Goal: Task Accomplishment & Management: Manage account settings

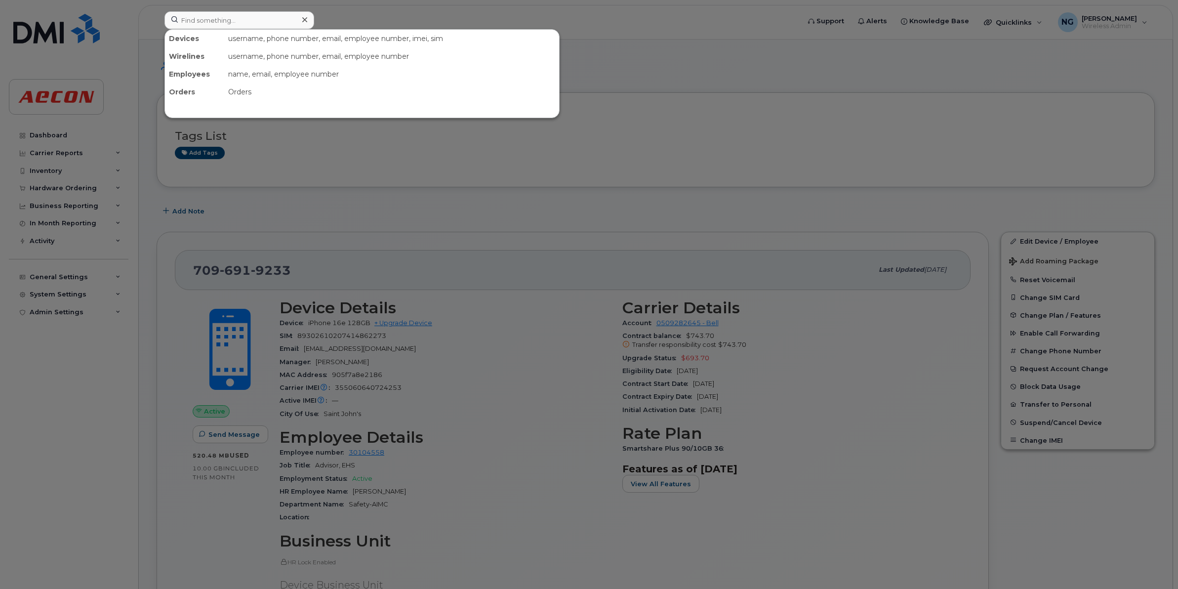
scroll to position [185, 0]
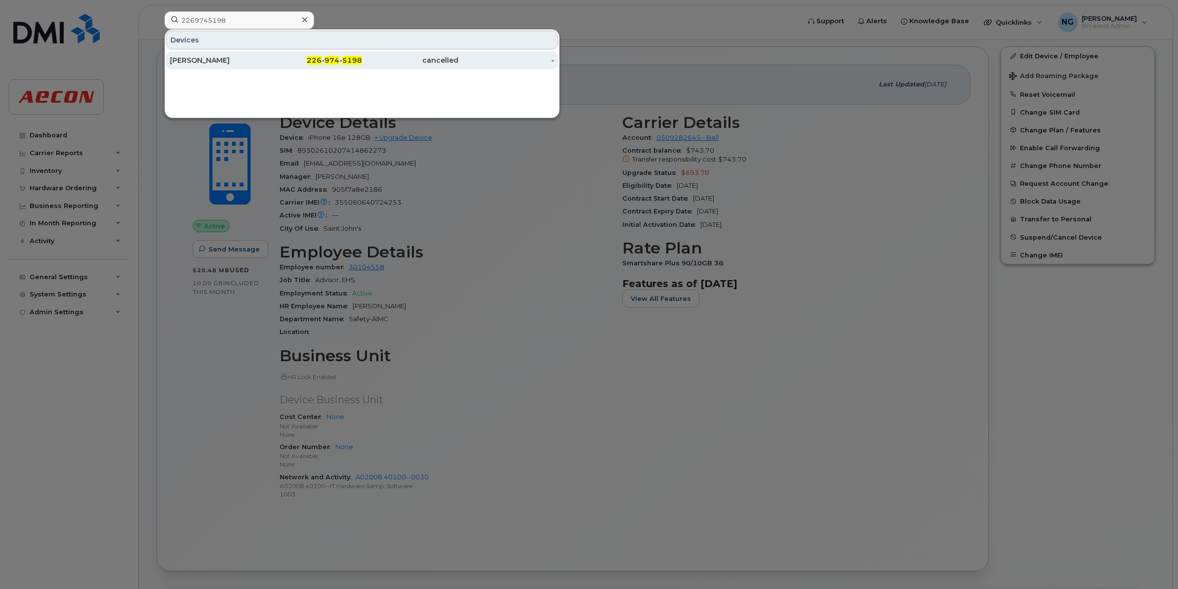
type input "2269745198"
click at [349, 60] on span "5198" at bounding box center [352, 60] width 20 height 9
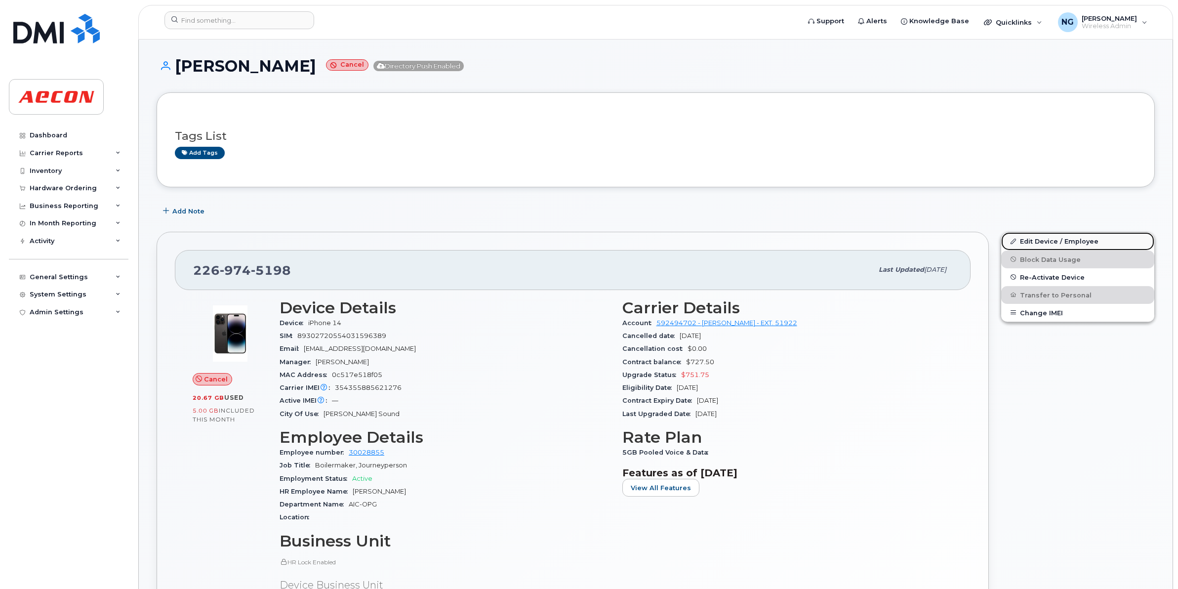
click at [1073, 242] on link "Edit Device / Employee" at bounding box center [1077, 241] width 153 height 18
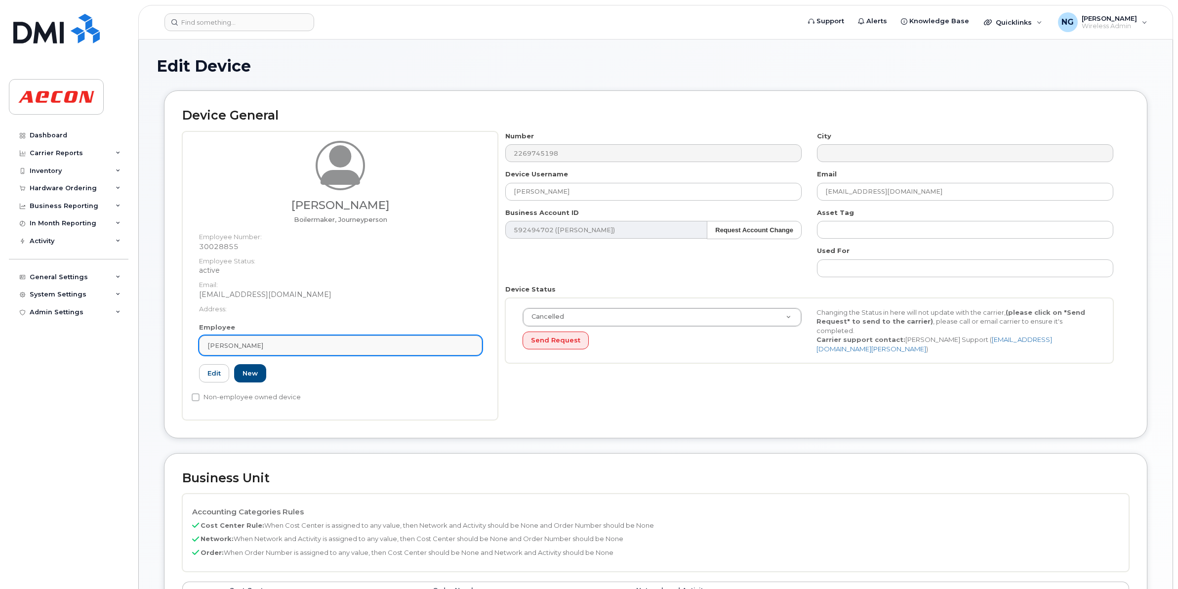
click at [423, 345] on div "John Reid" at bounding box center [340, 345] width 266 height 9
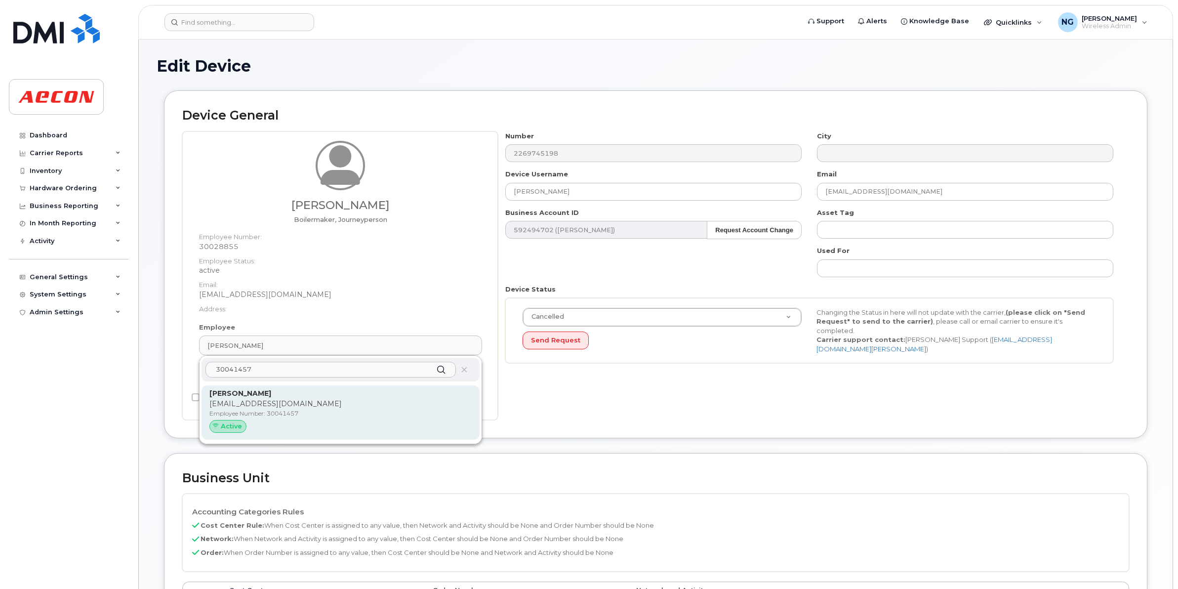
drag, startPoint x: 402, startPoint y: 377, endPoint x: 402, endPoint y: 398, distance: 20.7
click at [402, 398] on div "30041457 Christopher Huovinen CHUOVINEN@AECON.COM Employee Number: 30041457 Act…" at bounding box center [341, 399] width 282 height 87
type input "30041457"
click at [408, 399] on p "CHUOVINEN@AECON.COM" at bounding box center [340, 404] width 262 height 10
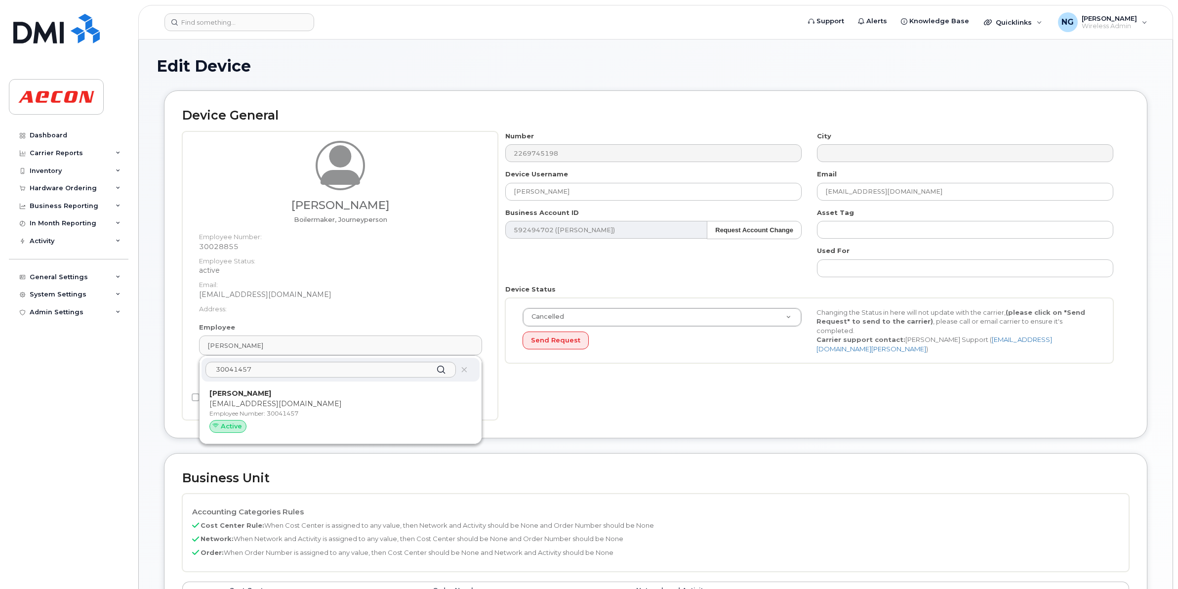
type input "30041457"
type input "Christopher Huovinen"
type input "chuovinen@aecon.com"
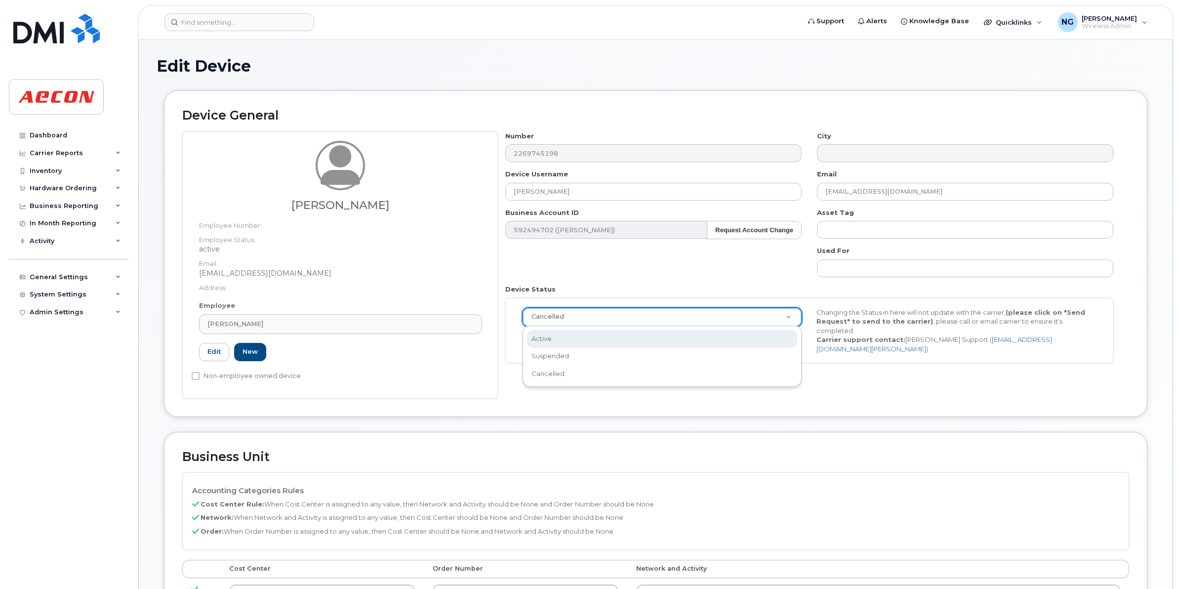
scroll to position [0, 3]
select select "active"
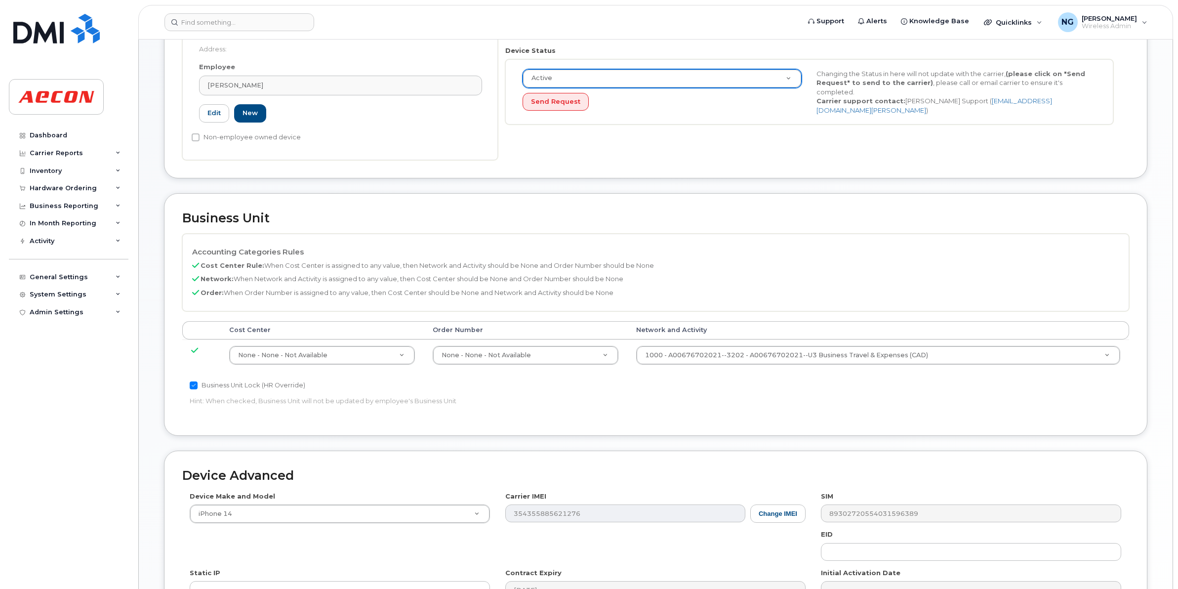
scroll to position [247, 0]
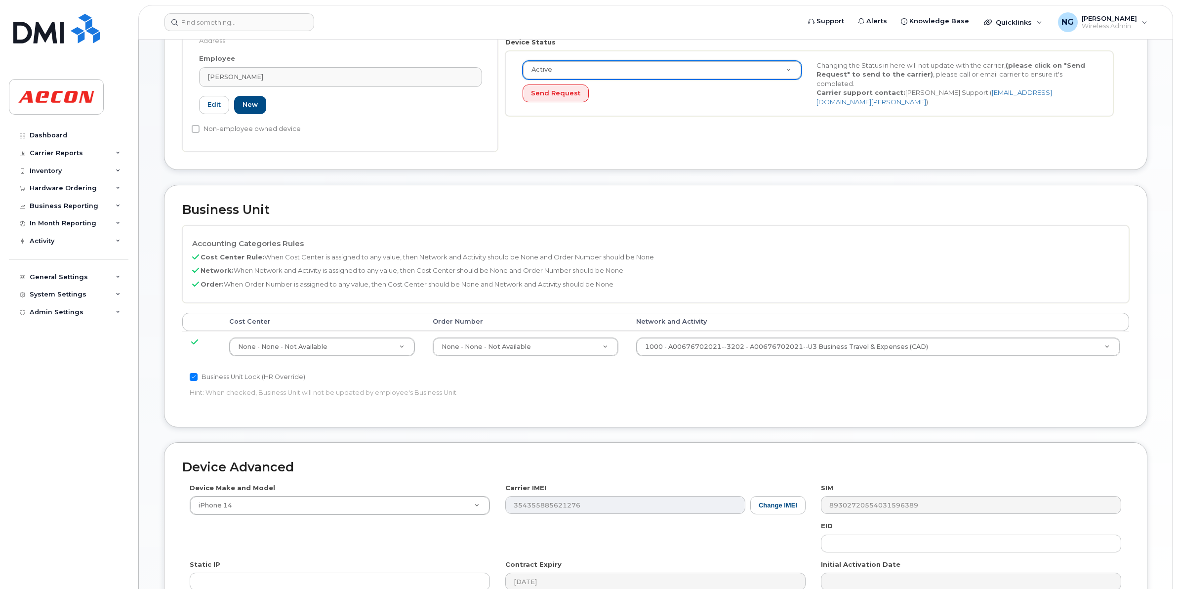
click at [294, 332] on td "None - None - Not Available 289660" at bounding box center [322, 346] width 204 height 31
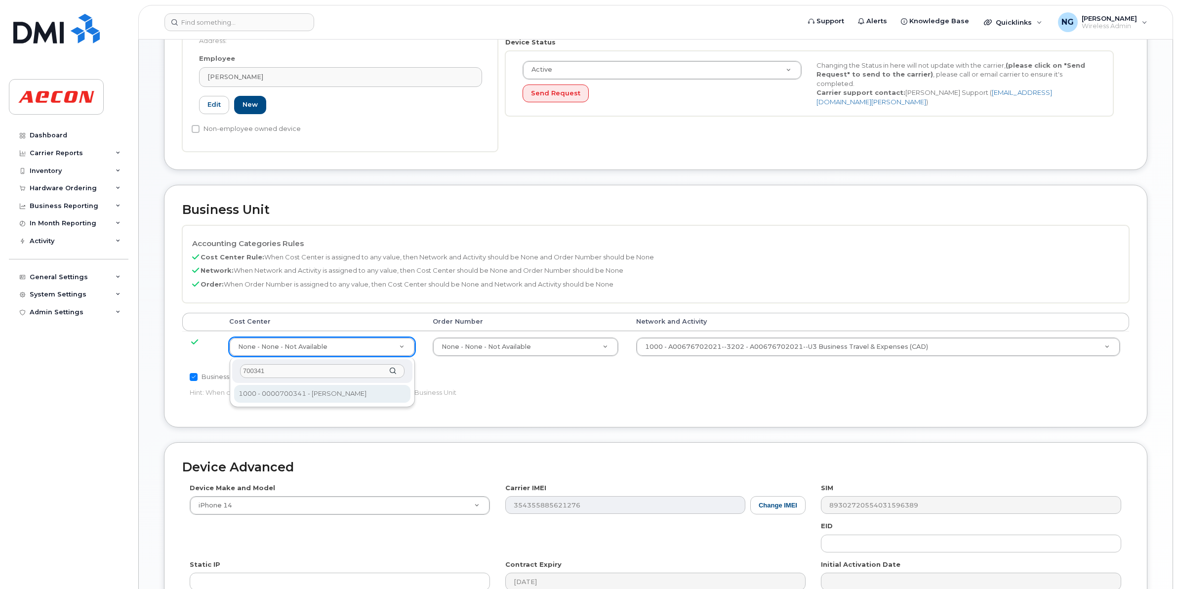
type input "700341"
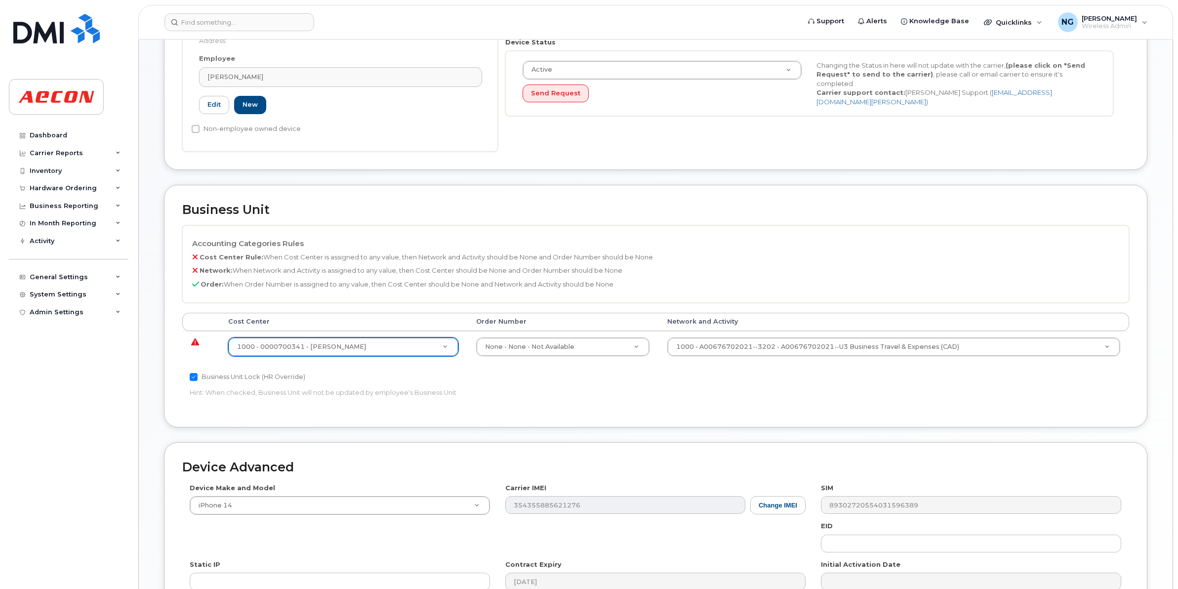
type input "283964"
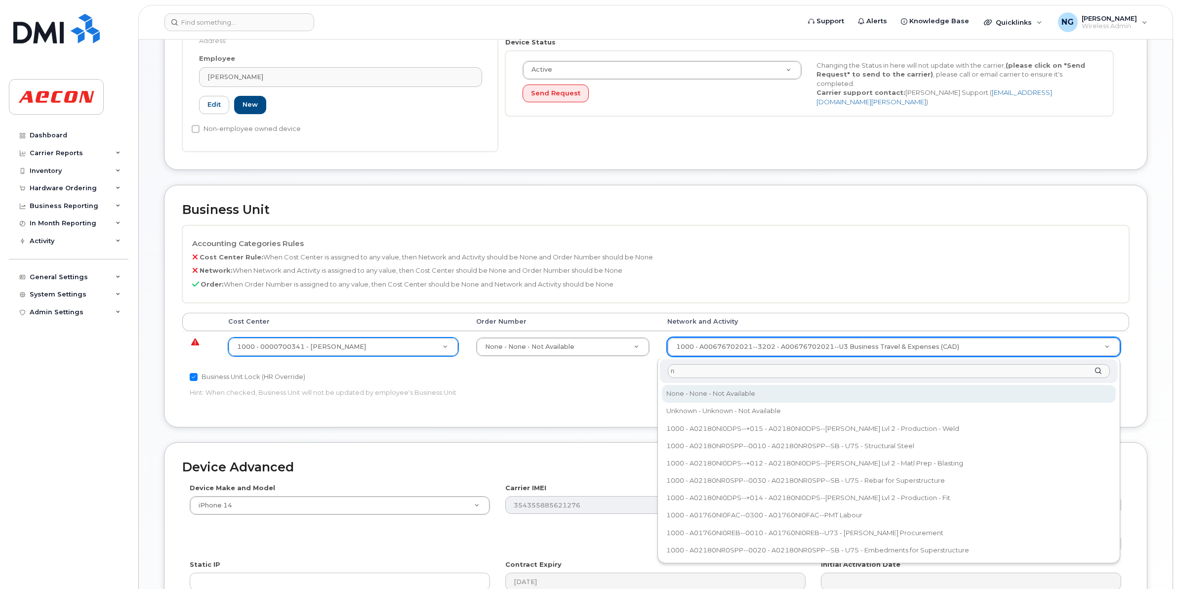
type input "n"
type input "283608"
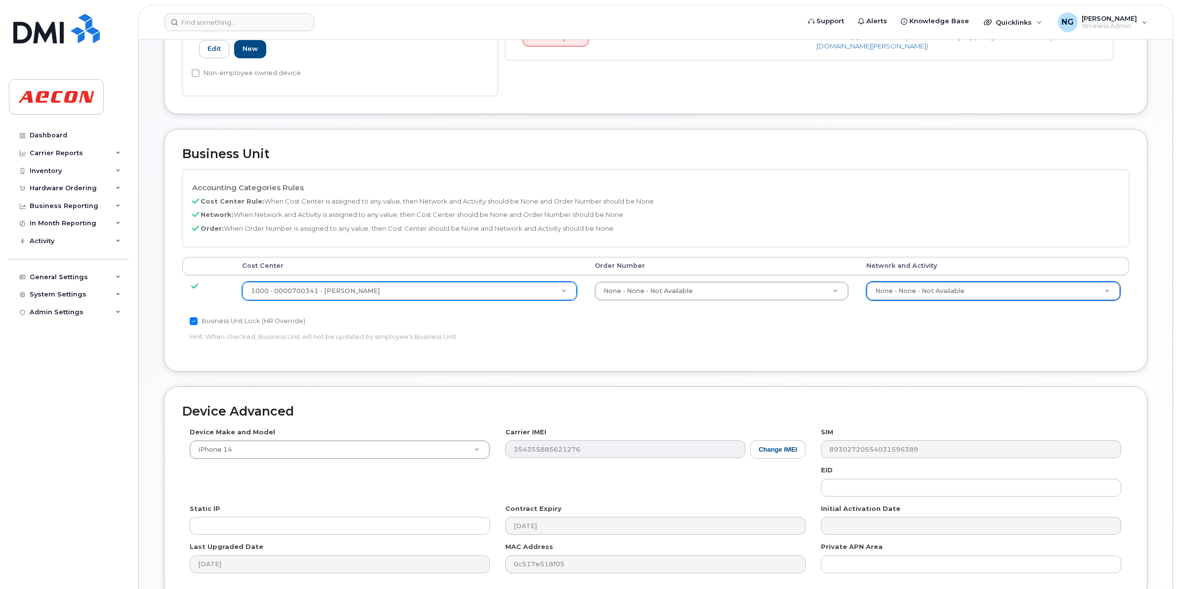
scroll to position [397, 0]
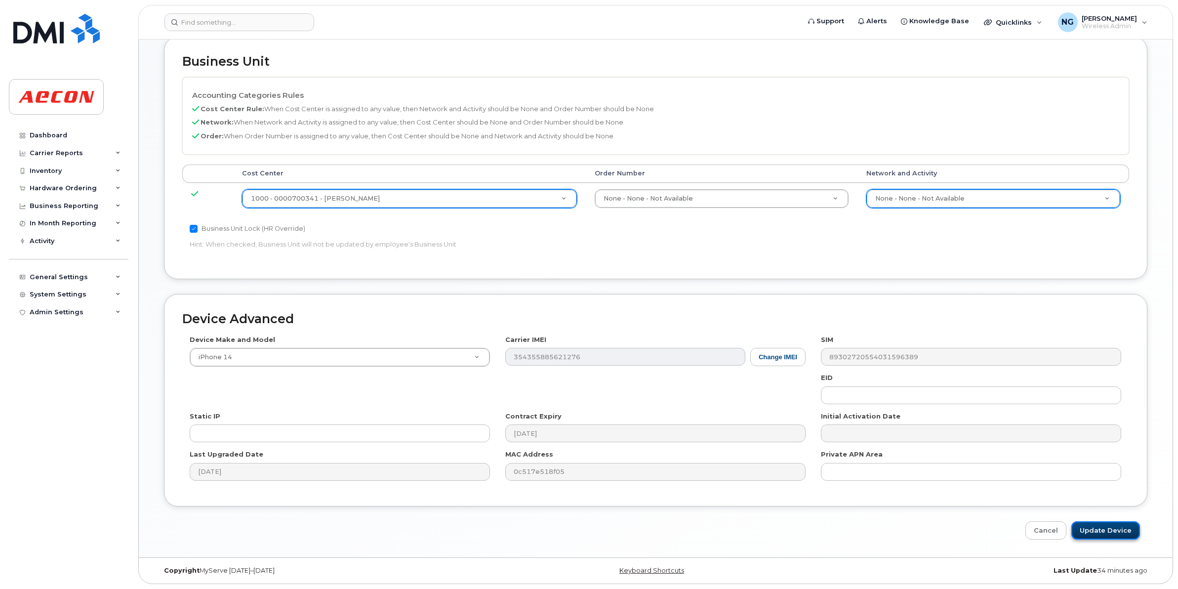
click at [1101, 525] on input "Update Device" at bounding box center [1105, 530] width 69 height 18
type input "Saving..."
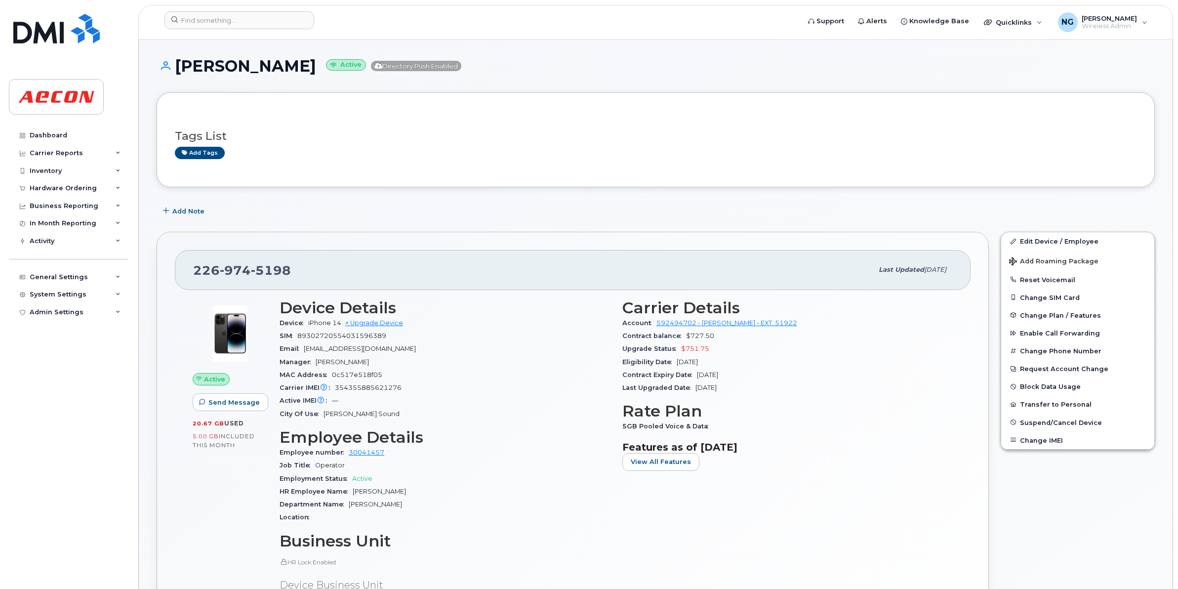
scroll to position [62, 0]
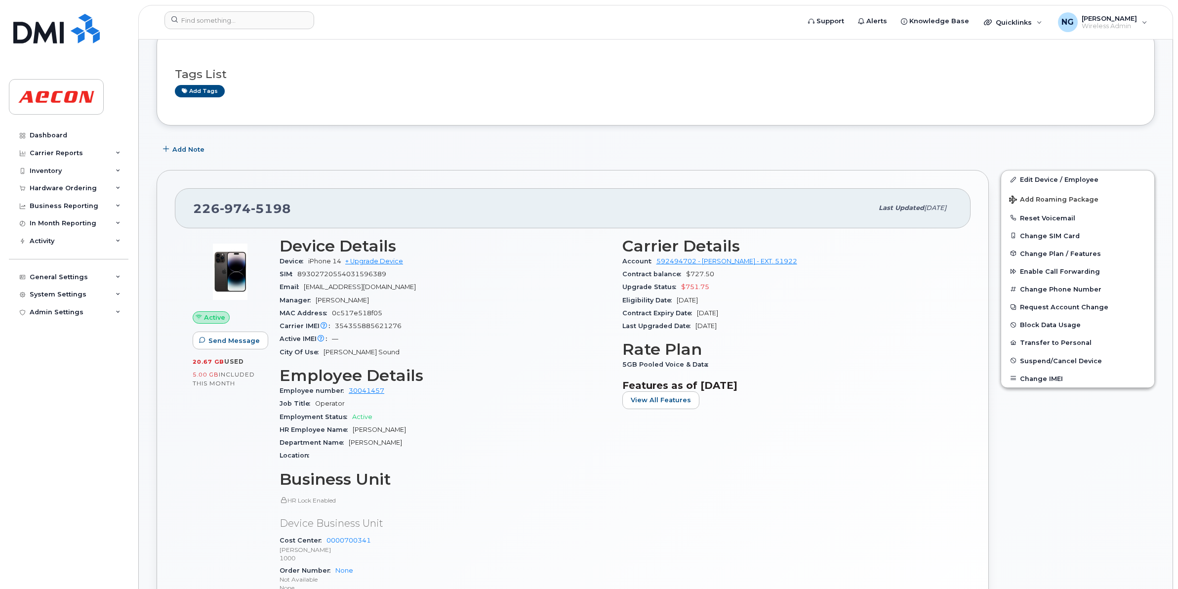
click at [229, 10] on header "Support Alerts Knowledge Base Quicklinks Suspend / Cancel Device Change SIM Car…" at bounding box center [655, 22] width 1035 height 35
click at [232, 29] on div at bounding box center [478, 20] width 629 height 18
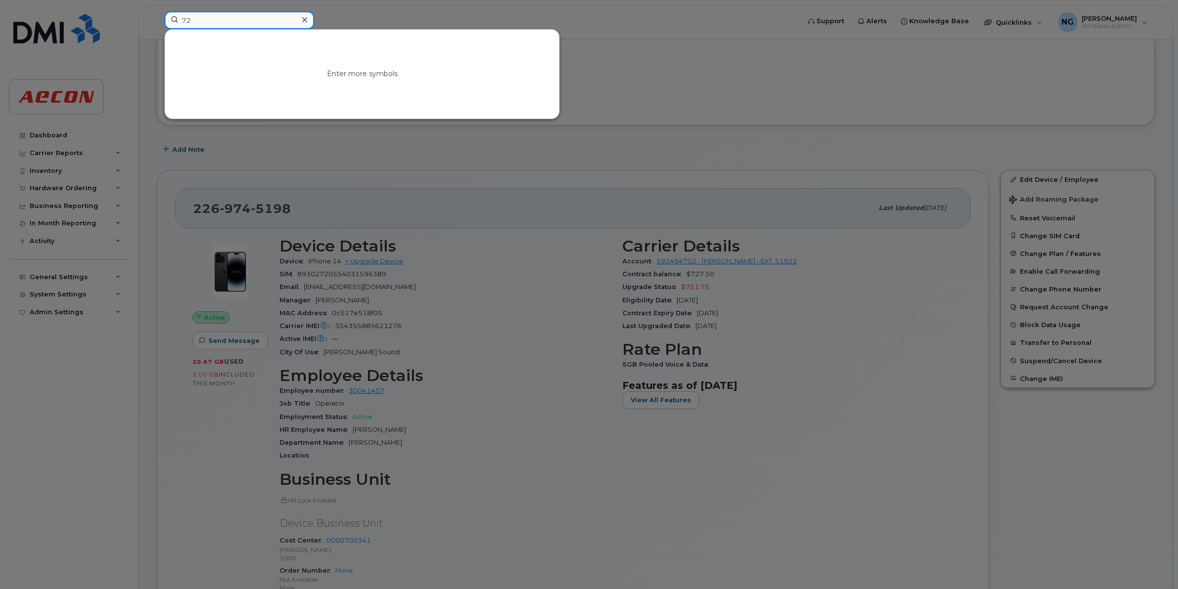
click at [216, 21] on input "72" at bounding box center [239, 20] width 150 height 18
type input "7"
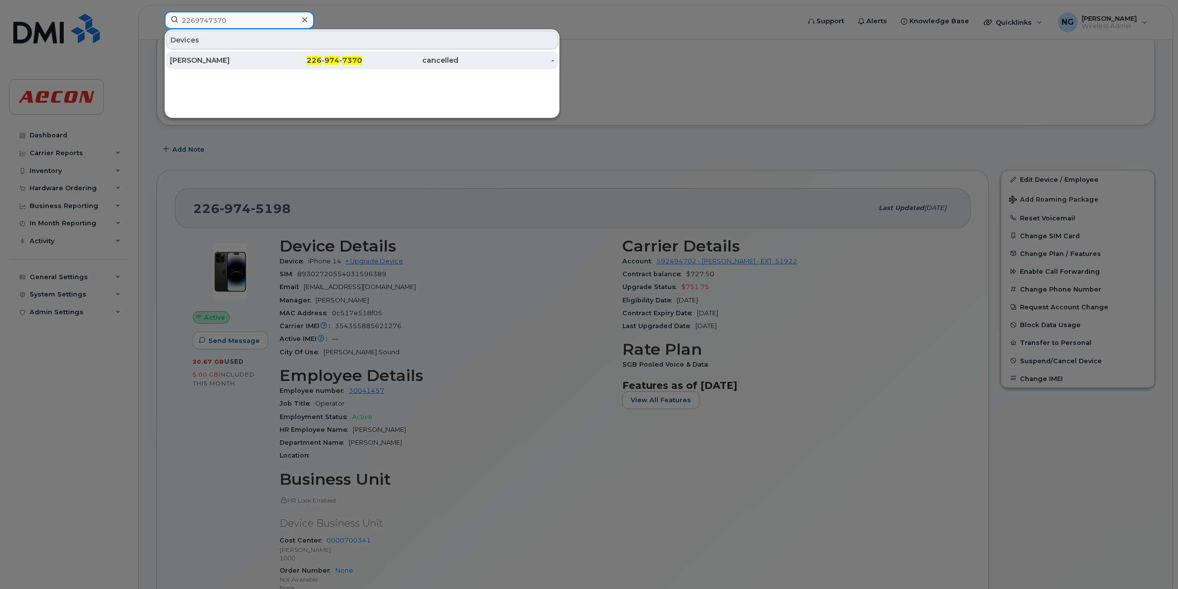
type input "2269747370"
click at [332, 60] on span "974" at bounding box center [332, 60] width 15 height 9
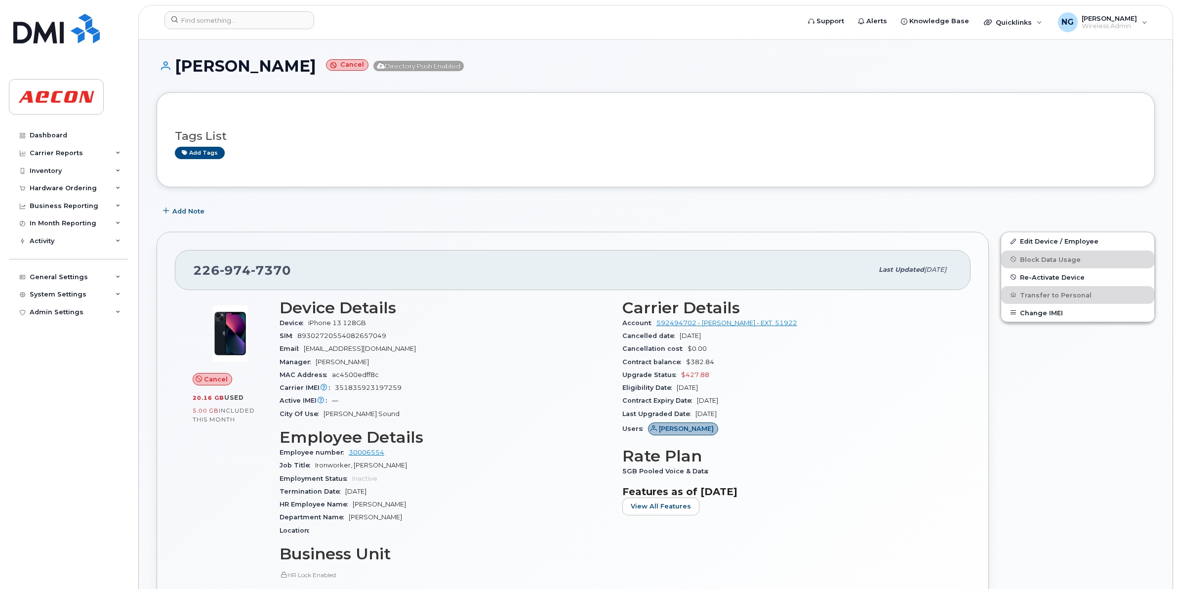
click at [1059, 231] on div "Edit Device / Employee Block Data Usage Re-Activate Device Transfer to Personal…" at bounding box center [1078, 500] width 166 height 549
click at [1064, 239] on link "Edit Device / Employee" at bounding box center [1077, 241] width 153 height 18
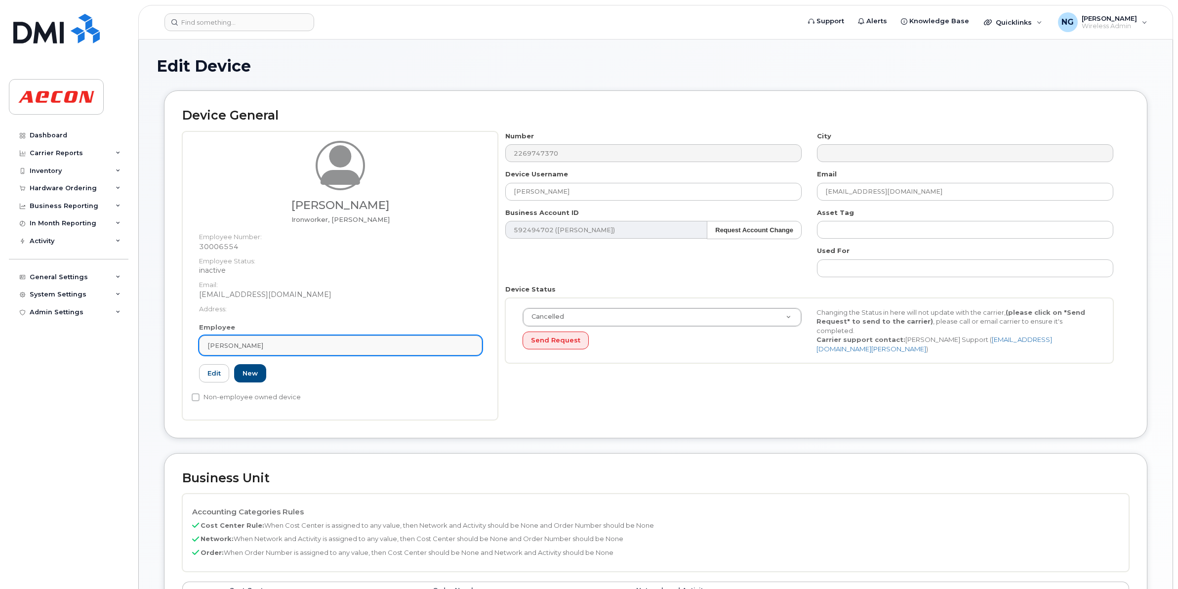
click at [238, 337] on link "[PERSON_NAME]" at bounding box center [340, 345] width 283 height 20
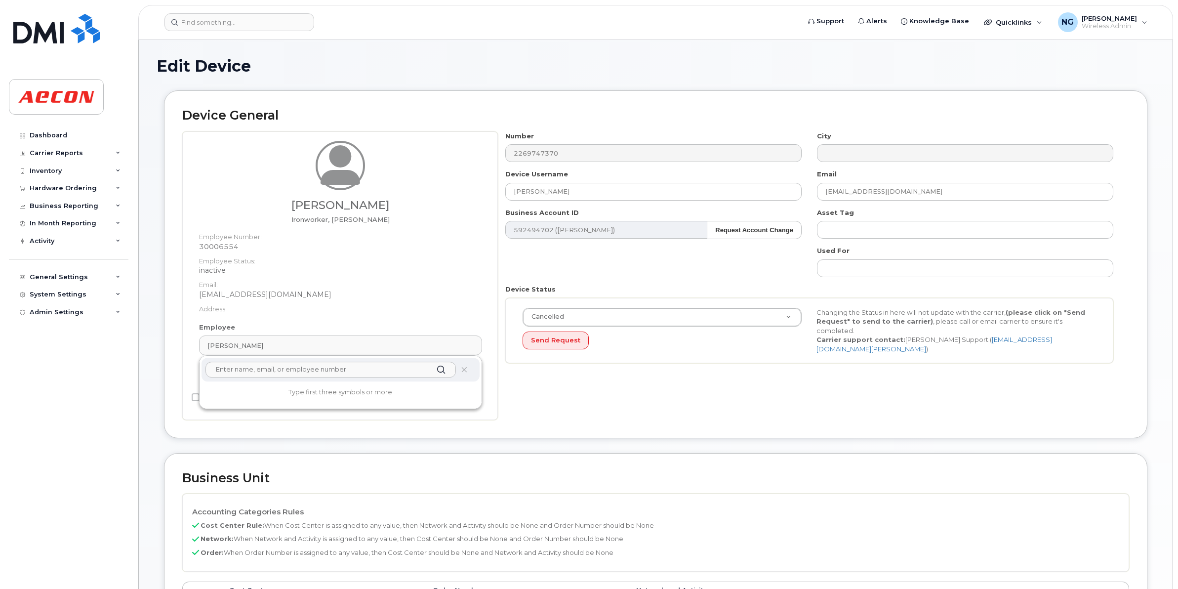
click at [300, 373] on input "text" at bounding box center [331, 370] width 250 height 16
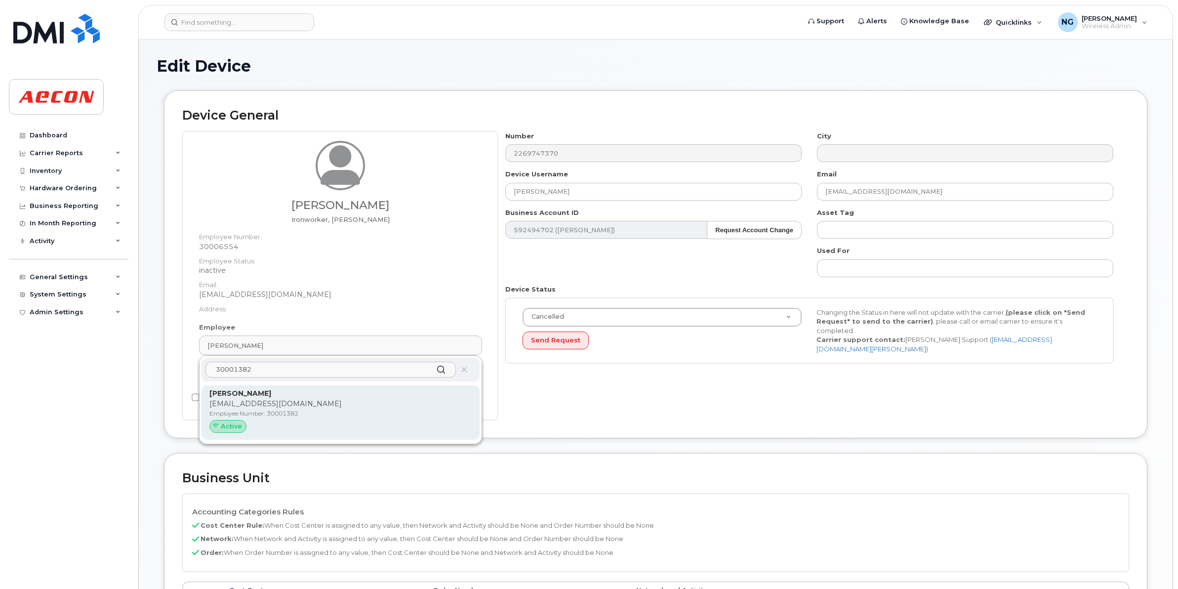
type input "30001382"
click at [393, 404] on p "CCRAFT@AECON.COM" at bounding box center [340, 404] width 262 height 10
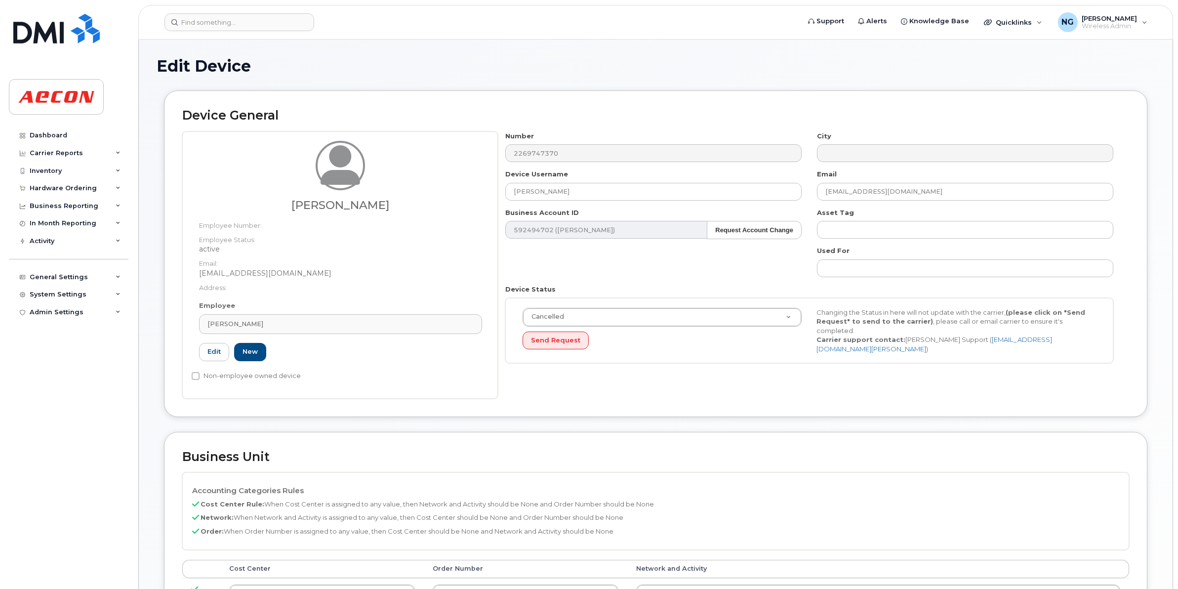
type input "30001382"
type input "Christopher Craft"
type input "ccraft@aecon.com"
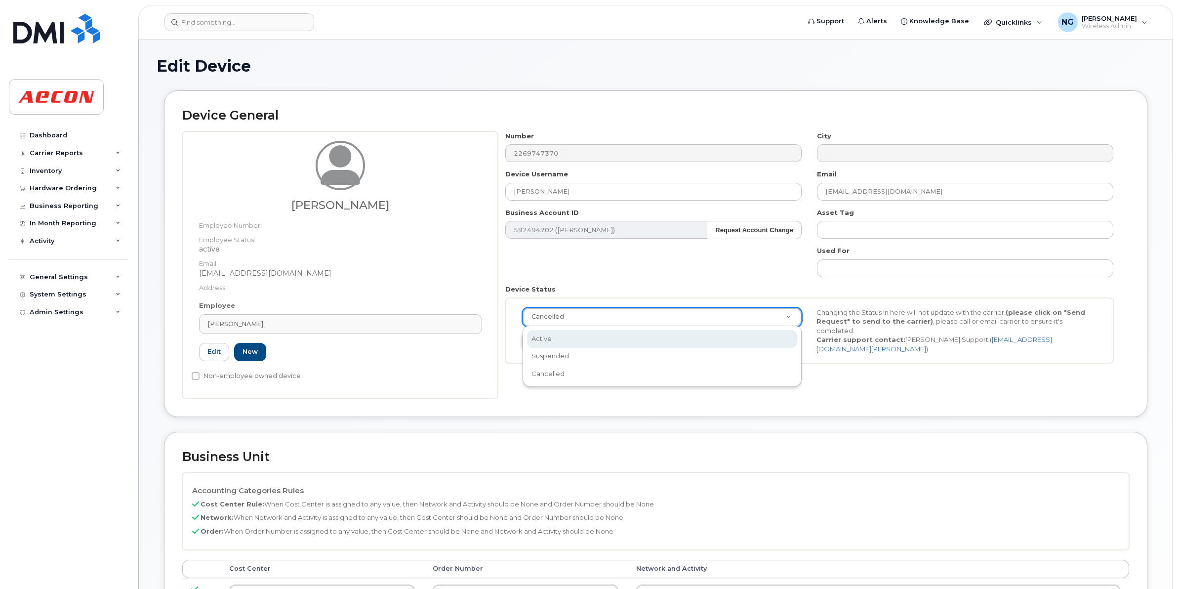
scroll to position [0, 3]
select select "active"
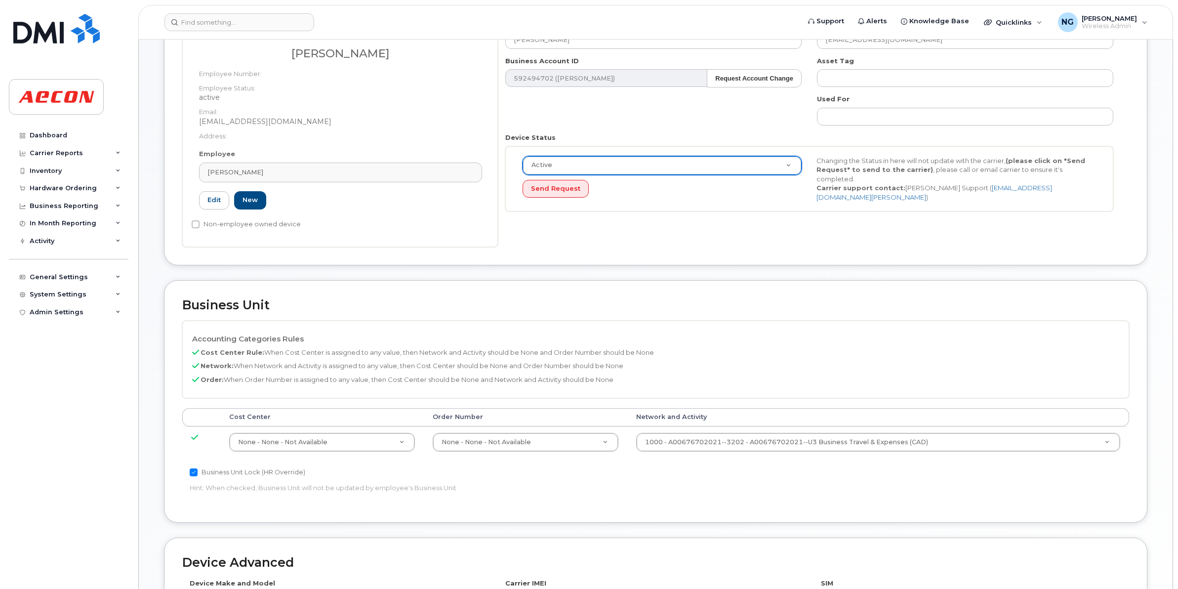
scroll to position [185, 0]
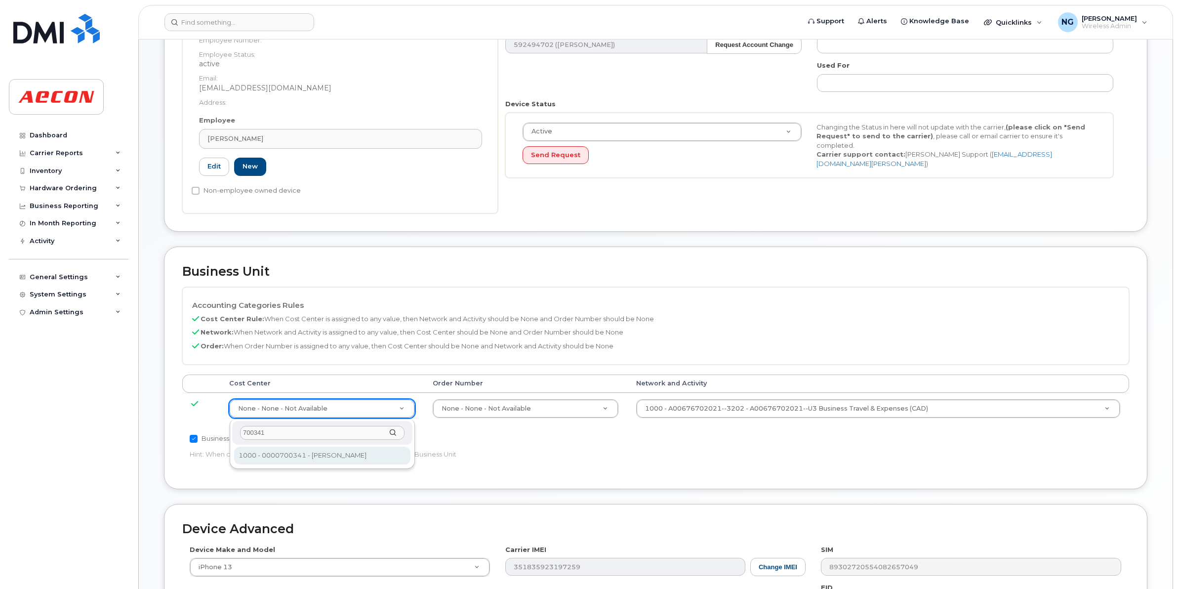
type input "700341"
type input "283964"
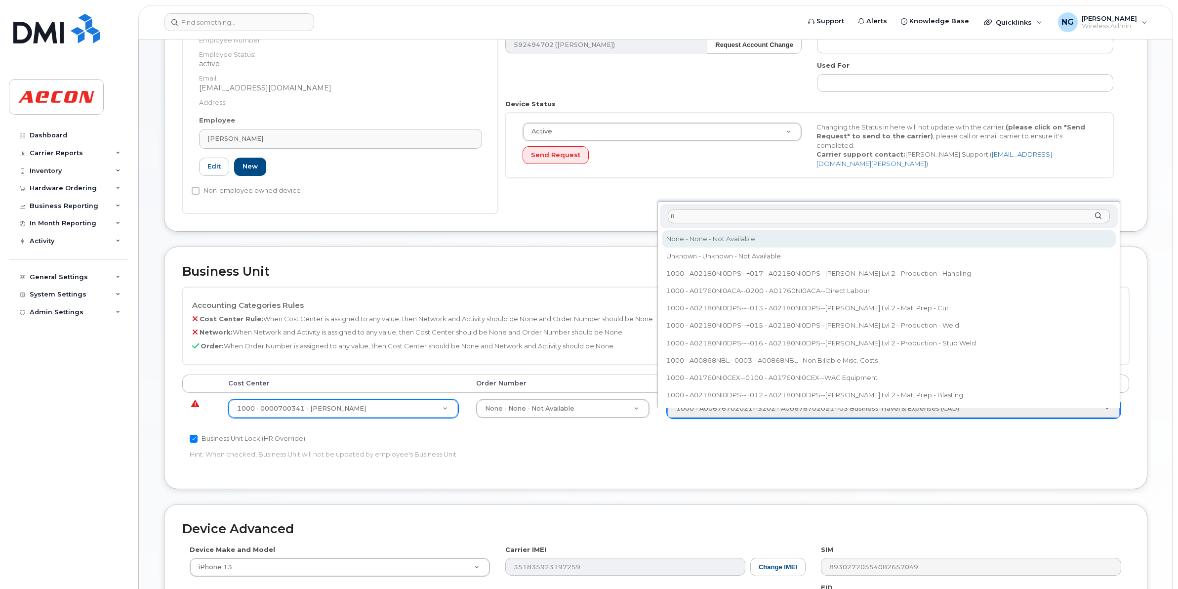
type input "n"
type input "283608"
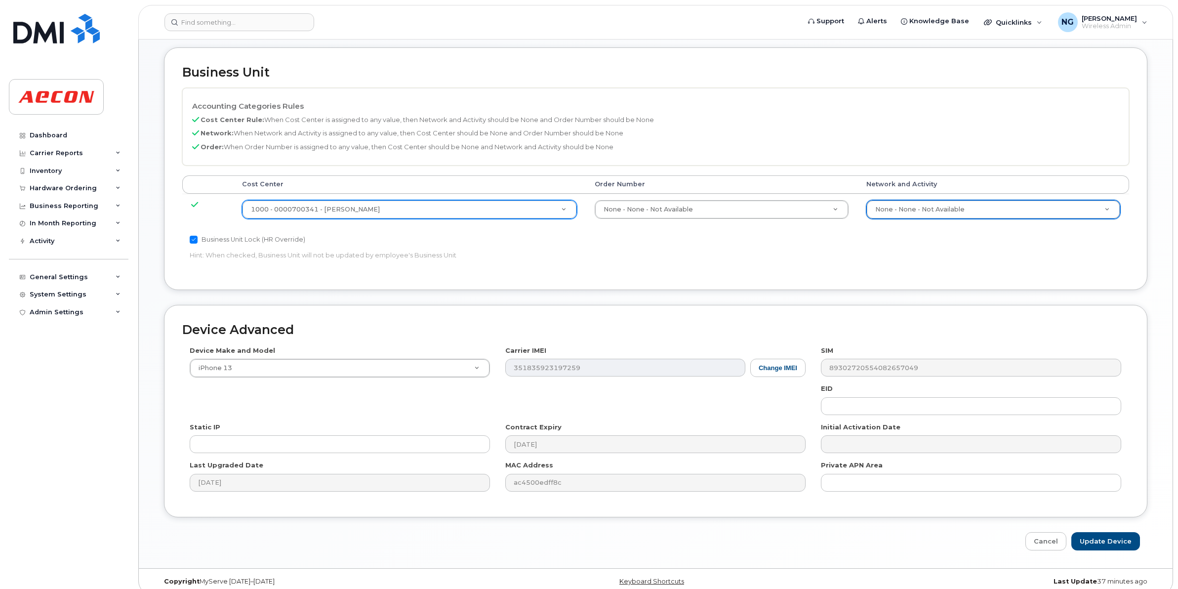
scroll to position [397, 0]
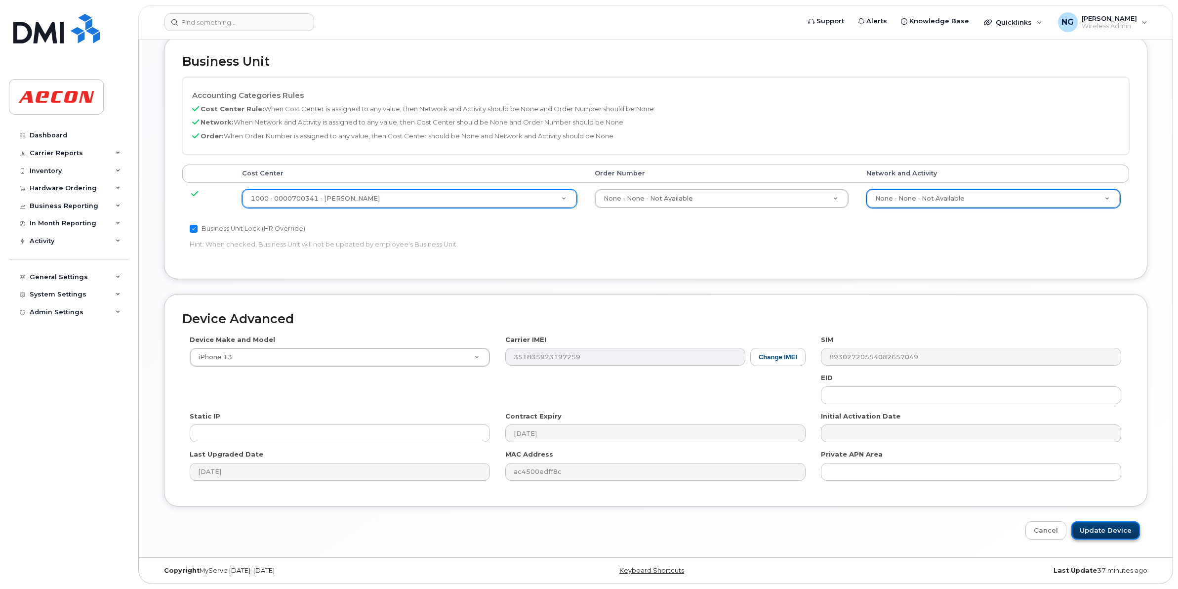
click at [1119, 530] on input "Update Device" at bounding box center [1105, 530] width 69 height 18
type input "Saving..."
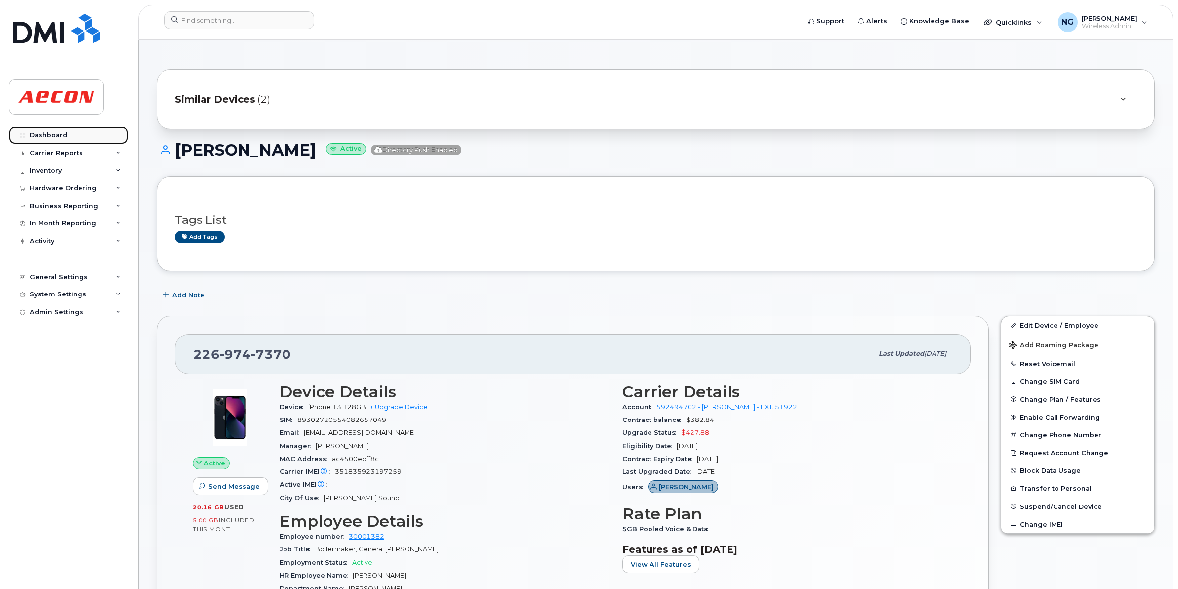
click at [66, 129] on link "Dashboard" at bounding box center [69, 135] width 120 height 18
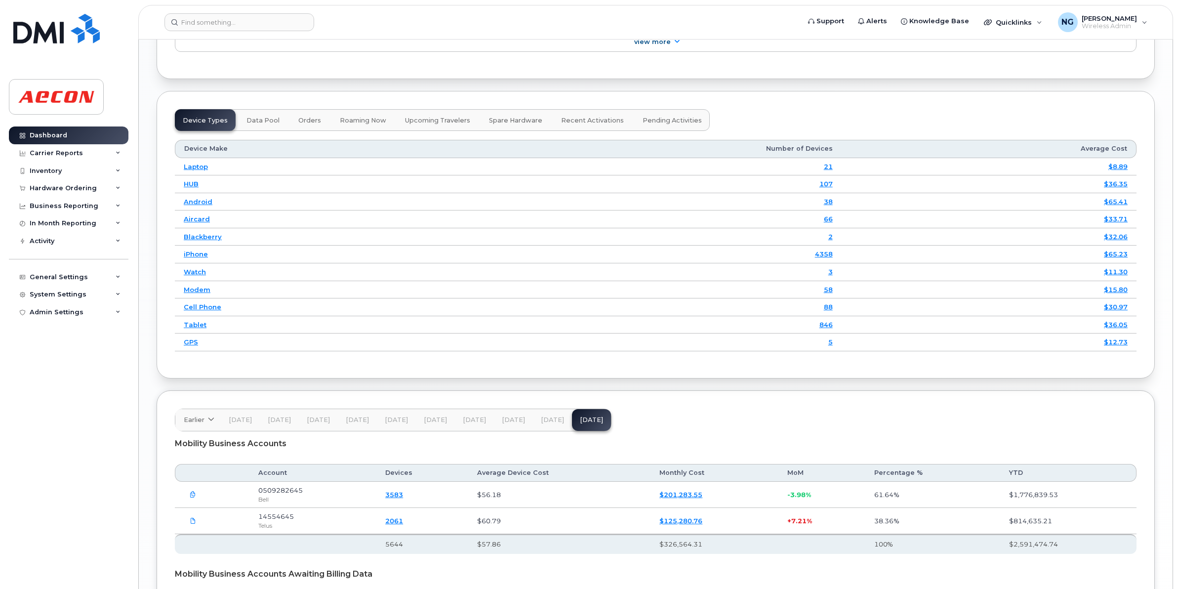
scroll to position [1269, 0]
